Goal: Book appointment/travel/reservation

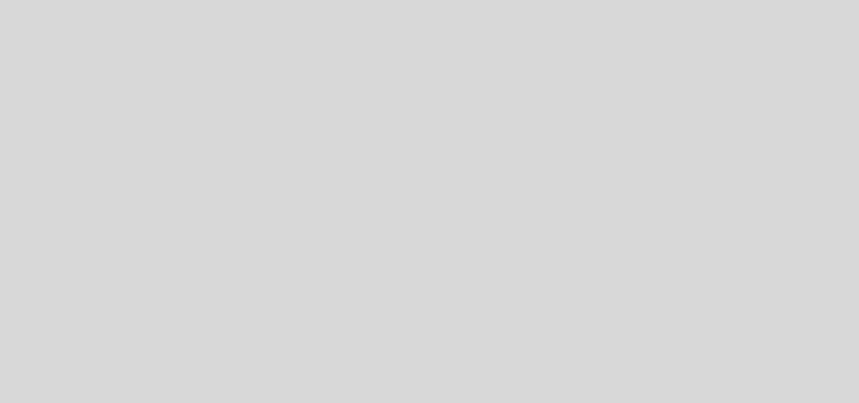
select select "es"
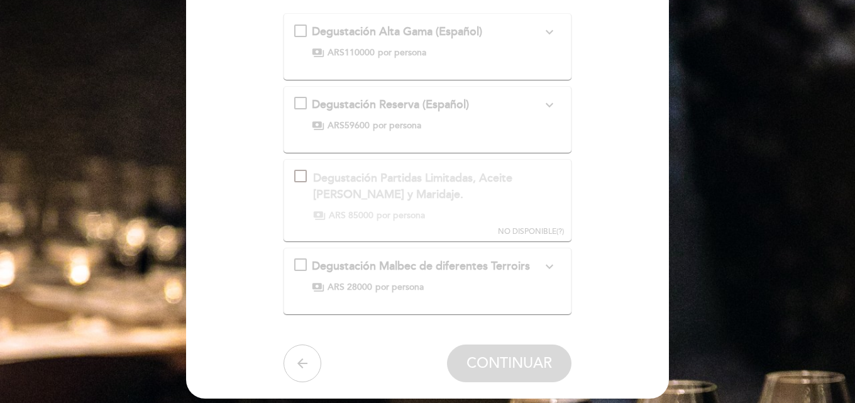
scroll to position [151, 0]
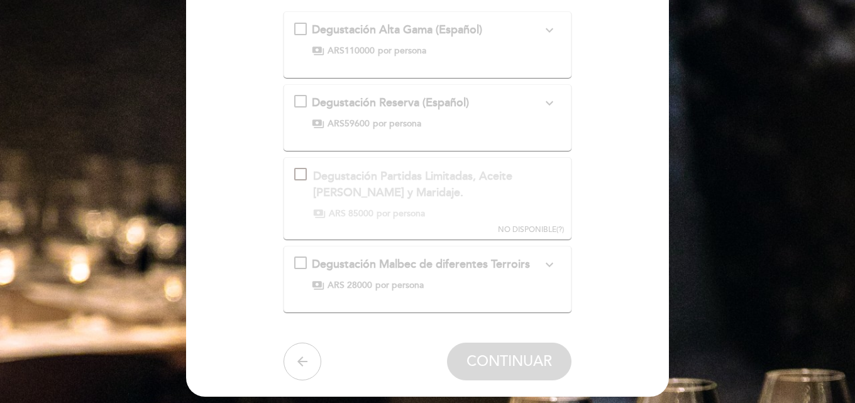
click at [306, 264] on div "Degustación Malbec de diferentes Terroirs expand_more Recorrido por la bodega y…" at bounding box center [427, 273] width 267 height 35
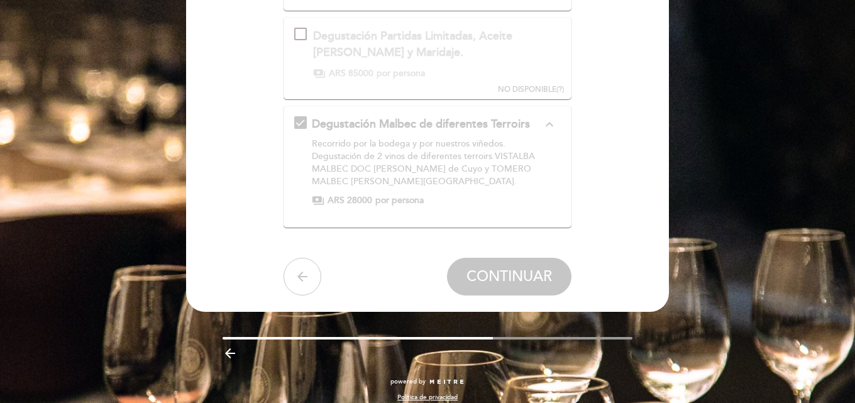
scroll to position [302, 0]
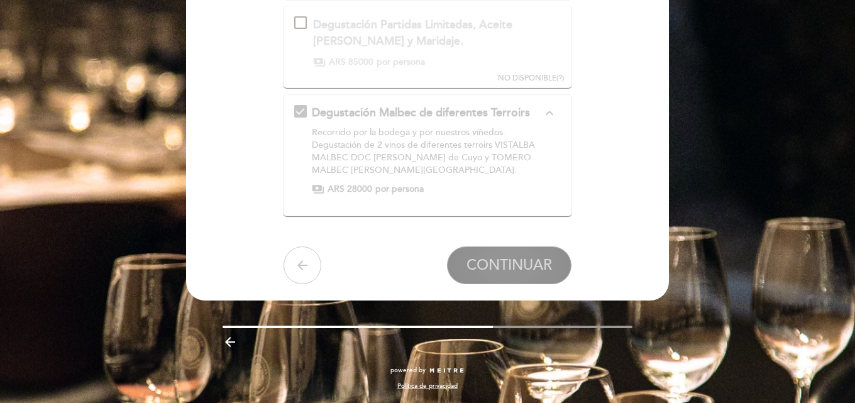
click at [494, 262] on span "CONTINUAR" at bounding box center [508, 265] width 85 height 18
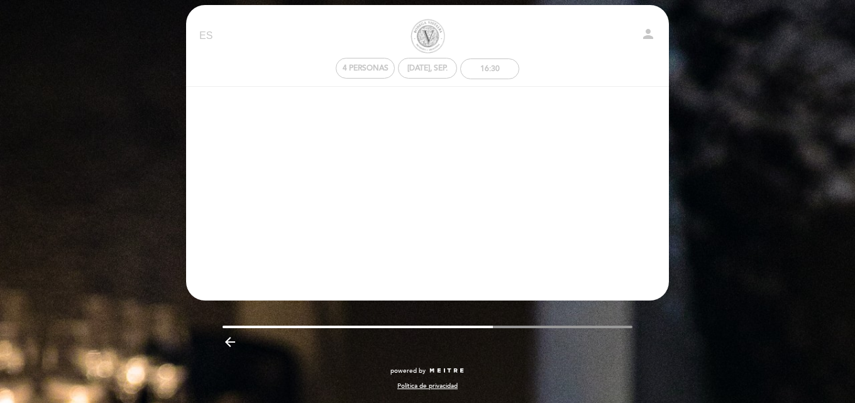
scroll to position [11, 0]
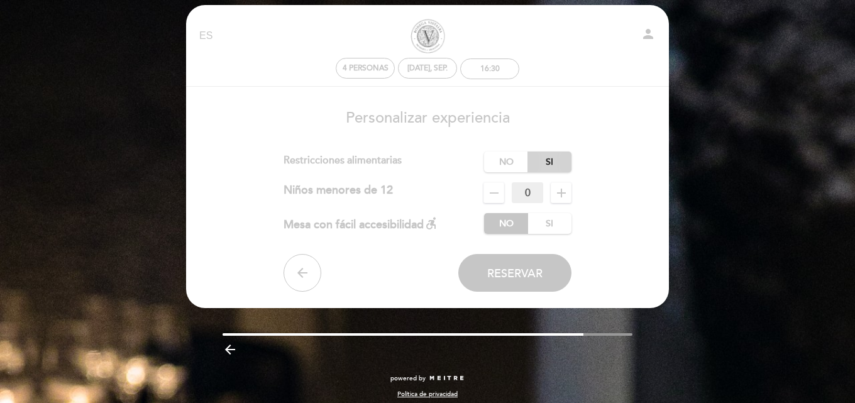
click at [543, 160] on label "Si" at bounding box center [549, 162] width 44 height 21
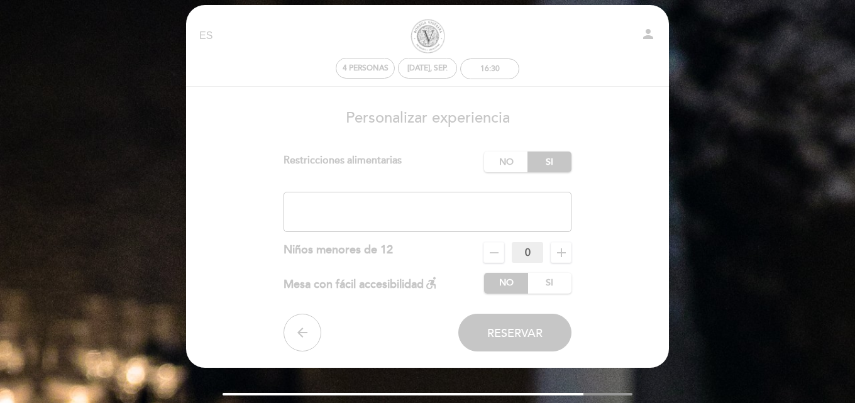
click at [431, 31] on link "BODEGA VISTALBA" at bounding box center [427, 36] width 157 height 35
